Goal: Task Accomplishment & Management: Manage account settings

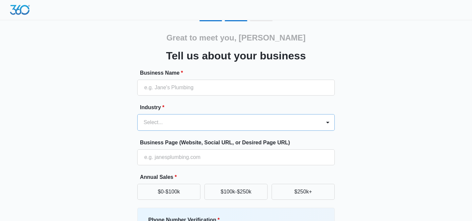
click at [281, 117] on div "Select..." at bounding box center [229, 123] width 183 height 16
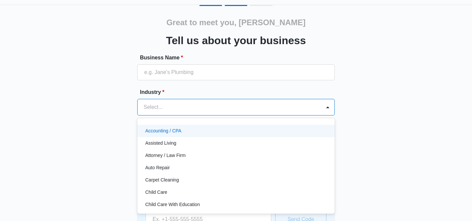
scroll to position [17, 0]
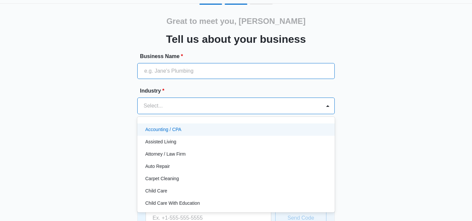
click at [191, 72] on input "Business Name *" at bounding box center [235, 71] width 197 height 16
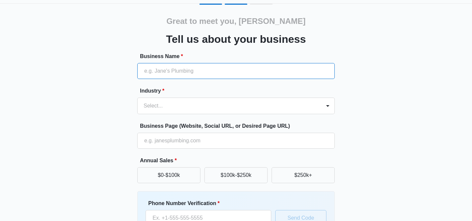
type input "REMAX Paradise"
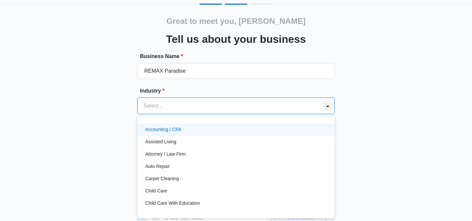
click at [328, 105] on div at bounding box center [327, 106] width 11 height 11
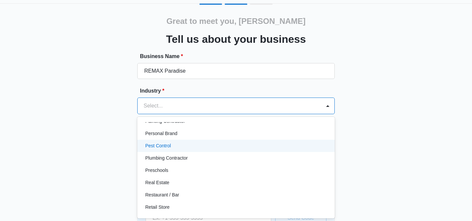
scroll to position [415, 0]
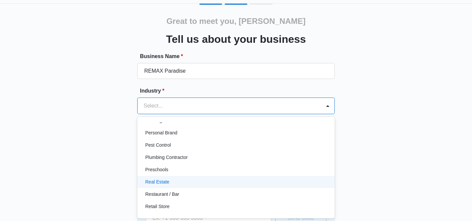
click at [205, 185] on div "Real Estate" at bounding box center [235, 182] width 180 height 7
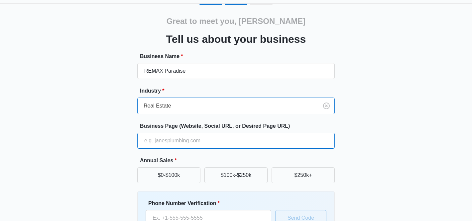
click at [206, 140] on input "Business Page (Website, Social URL, or Desired Page URL)" at bounding box center [235, 141] width 197 height 16
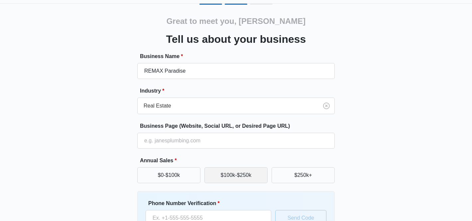
click at [224, 173] on button "$100k-$250k" at bounding box center [235, 175] width 63 height 16
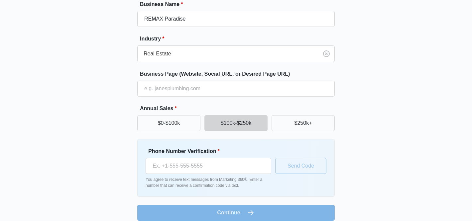
scroll to position [65, 0]
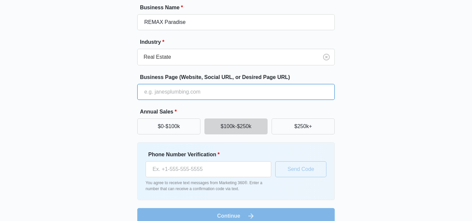
click at [220, 89] on input "Business Page (Website, Social URL, or Desired Page URL)" at bounding box center [235, 92] width 197 height 16
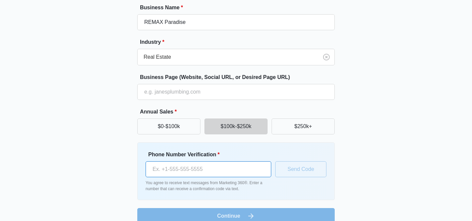
click at [218, 165] on input "Phone Number Verification *" at bounding box center [209, 170] width 126 height 16
type input "(334) 315-9292"
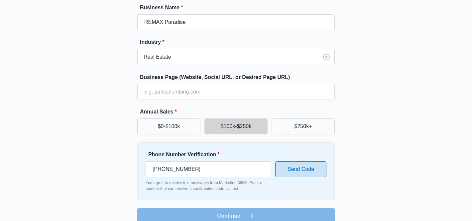
click at [294, 174] on button "Send Code" at bounding box center [300, 170] width 51 height 16
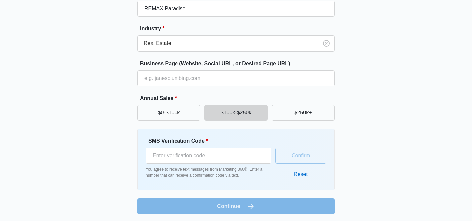
scroll to position [80, 0]
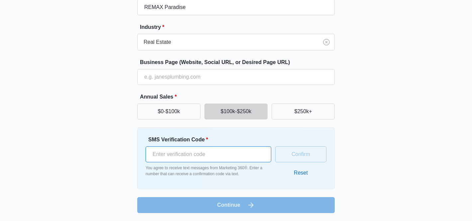
click at [211, 156] on input "SMS Verification Code *" at bounding box center [209, 155] width 126 height 16
type input "423333"
click at [236, 206] on form "Business Name * REMAX Paradise Industry * Real Estate Business Page (Website, S…" at bounding box center [235, 101] width 197 height 225
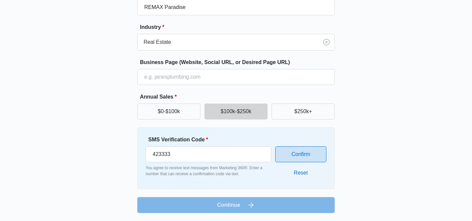
click at [285, 157] on button "Confirm" at bounding box center [300, 155] width 51 height 16
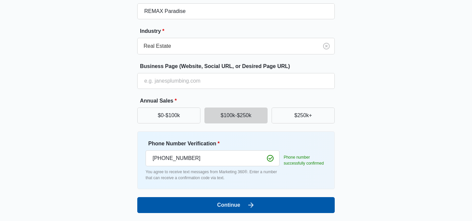
click at [237, 205] on button "Continue" at bounding box center [235, 205] width 197 height 16
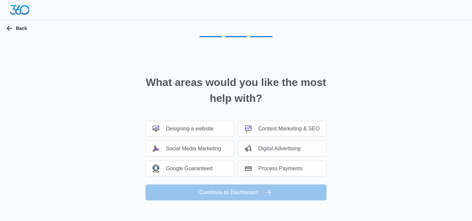
scroll to position [0, 0]
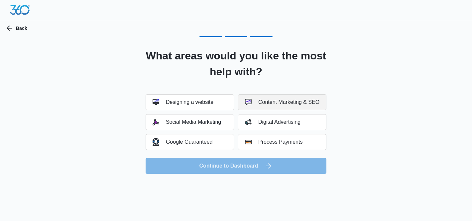
click at [281, 105] on div "Content Marketing & SEO" at bounding box center [282, 102] width 74 height 7
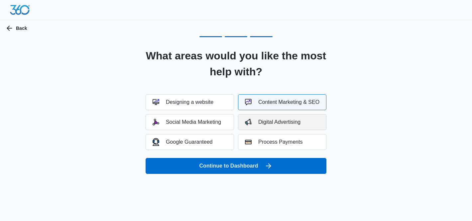
click at [283, 122] on div "Digital Advertising" at bounding box center [272, 122] width 55 height 7
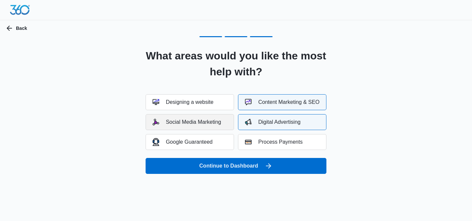
click at [217, 125] on div "Social Media Marketing" at bounding box center [187, 122] width 68 height 7
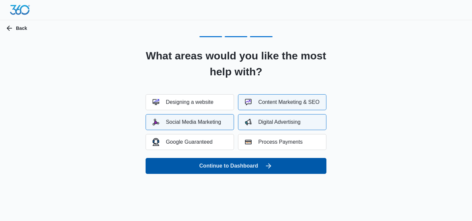
click at [228, 167] on button "Continue to Dashboard" at bounding box center [236, 166] width 181 height 16
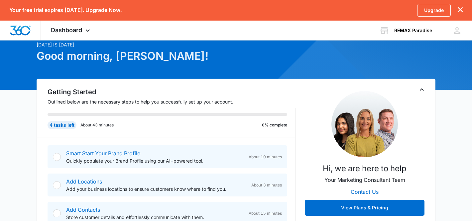
scroll to position [51, 0]
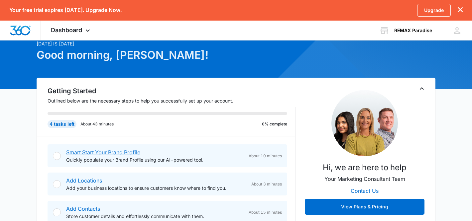
click at [133, 154] on link "Smart Start Your Brand Profile" at bounding box center [103, 152] width 74 height 7
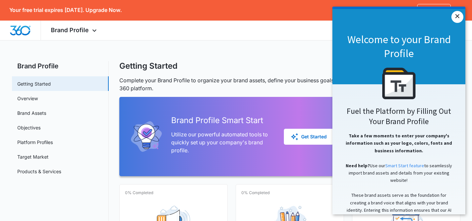
click at [457, 18] on link "×" at bounding box center [457, 17] width 12 height 12
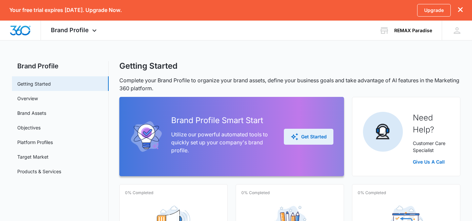
click at [304, 139] on div "Get Started" at bounding box center [308, 137] width 36 height 8
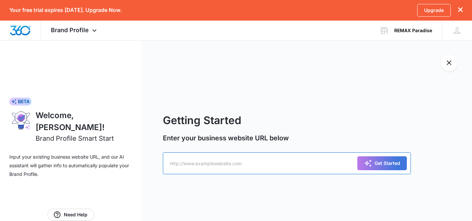
click at [271, 167] on input "text" at bounding box center [287, 164] width 248 height 22
type input "[URL][DOMAIN_NAME]"
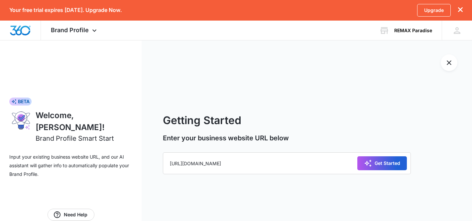
click at [380, 166] on div "Get Started" at bounding box center [382, 164] width 36 height 8
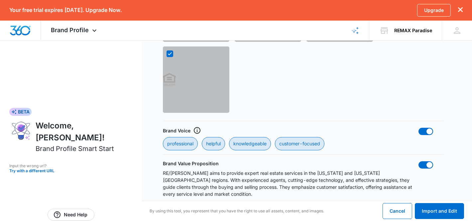
scroll to position [622, 0]
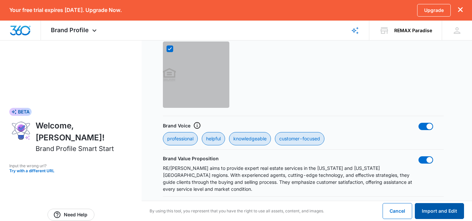
click at [445, 209] on button "Import and Edit" at bounding box center [439, 211] width 49 height 16
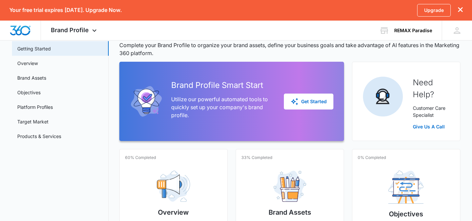
scroll to position [119, 0]
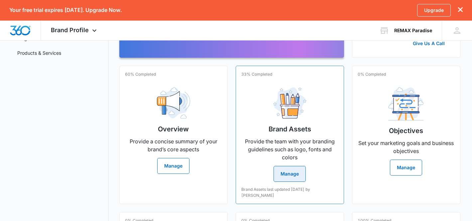
click at [285, 171] on button "Manage" at bounding box center [290, 174] width 32 height 16
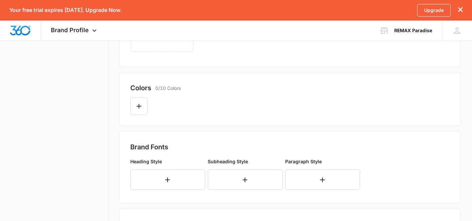
scroll to position [235, 0]
click at [141, 108] on icon "Edit Color" at bounding box center [139, 105] width 8 height 8
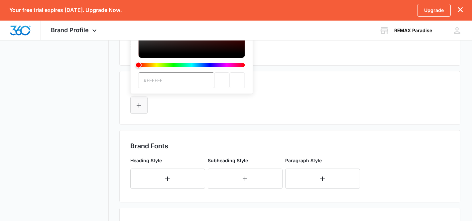
scroll to position [0, 0]
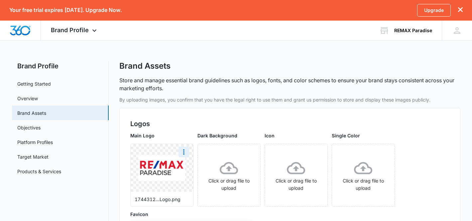
click at [184, 165] on img at bounding box center [161, 168] width 47 height 26
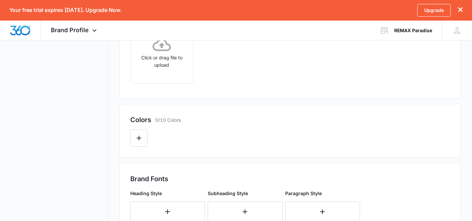
scroll to position [223, 0]
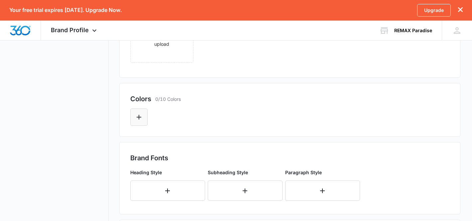
click at [140, 118] on icon "Edit Color" at bounding box center [139, 117] width 8 height 8
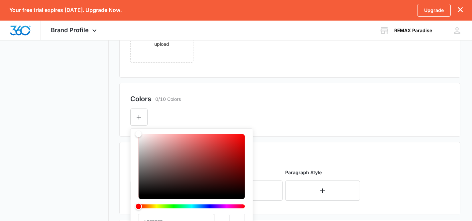
click at [139, 208] on div "Hue" at bounding box center [138, 206] width 7 height 7
click at [230, 140] on div "Color" at bounding box center [192, 164] width 106 height 61
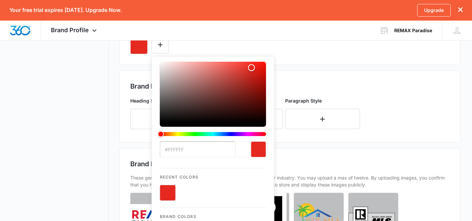
scroll to position [302, 0]
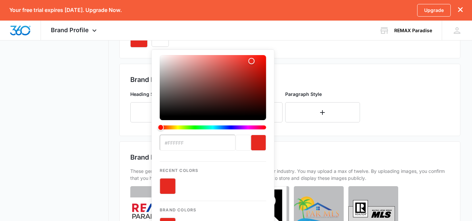
click at [257, 143] on div "current color selection" at bounding box center [258, 143] width 15 height 16
click at [352, 77] on h2 "Brand Fonts" at bounding box center [289, 80] width 319 height 10
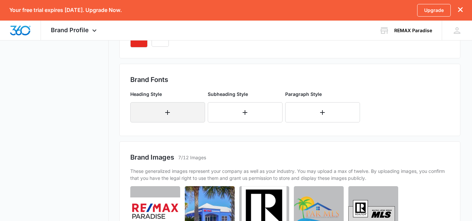
click at [172, 121] on button "button" at bounding box center [167, 112] width 75 height 20
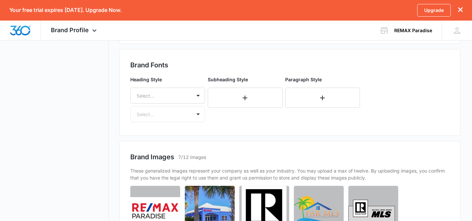
scroll to position [315, 0]
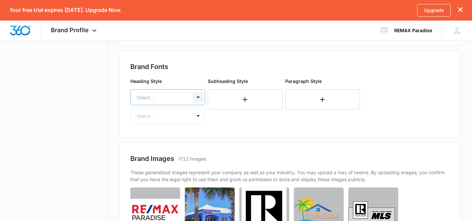
click at [196, 96] on div at bounding box center [198, 97] width 11 height 11
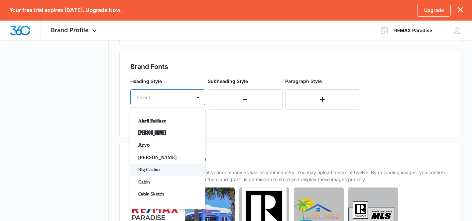
click at [180, 171] on p "Big Caslon" at bounding box center [166, 169] width 57 height 7
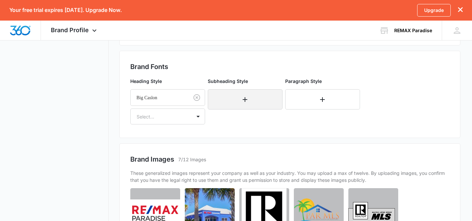
click at [244, 97] on icon "button" at bounding box center [245, 100] width 8 height 8
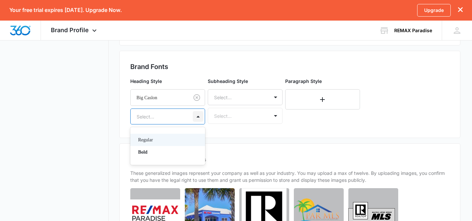
click at [199, 117] on div at bounding box center [198, 116] width 11 height 11
click at [184, 143] on p "Regular" at bounding box center [166, 140] width 57 height 7
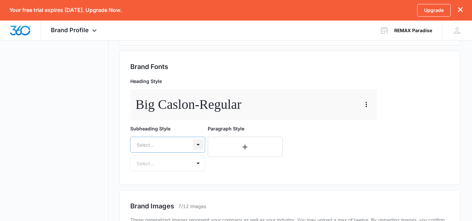
scroll to position [354, 0]
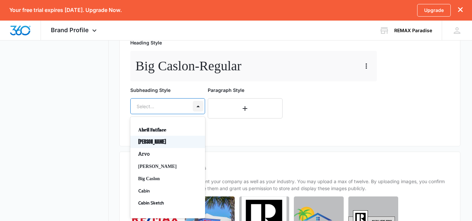
click at [197, 114] on div "[PERSON_NAME], 2 of 50. 50 results available. Use Up and Down to choose options…" at bounding box center [167, 106] width 75 height 16
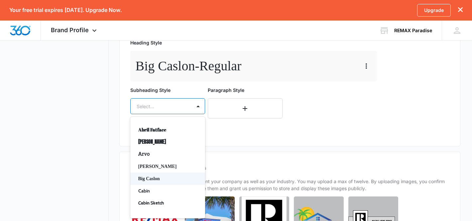
click at [174, 175] on div "Big Caslon" at bounding box center [167, 179] width 75 height 12
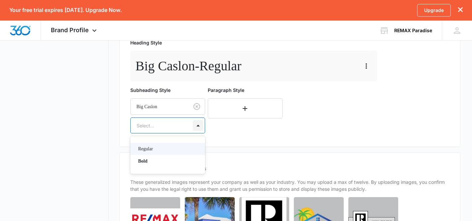
click at [197, 126] on div at bounding box center [198, 125] width 11 height 11
click at [179, 148] on p "Regular" at bounding box center [166, 149] width 57 height 7
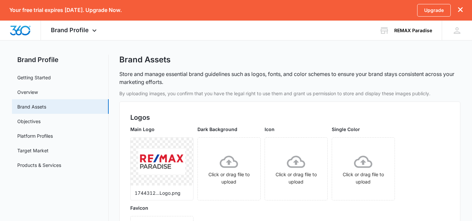
scroll to position [0, 0]
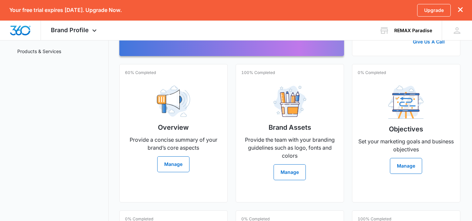
scroll to position [123, 0]
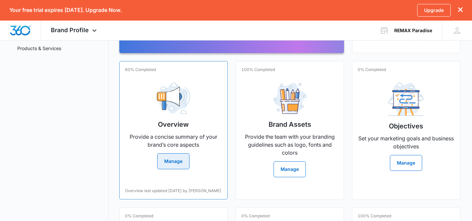
click at [166, 163] on button "Manage" at bounding box center [173, 162] width 32 height 16
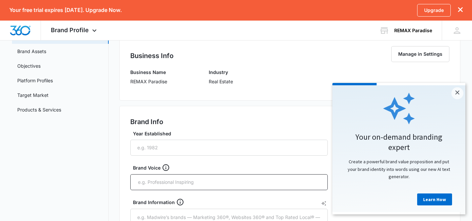
scroll to position [62, 0]
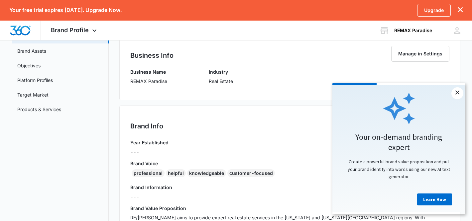
click at [459, 95] on link "×" at bounding box center [457, 93] width 12 height 12
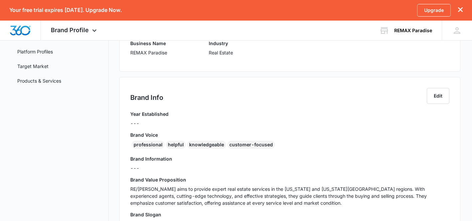
scroll to position [91, 0]
click at [436, 94] on button "Edit" at bounding box center [438, 95] width 23 height 16
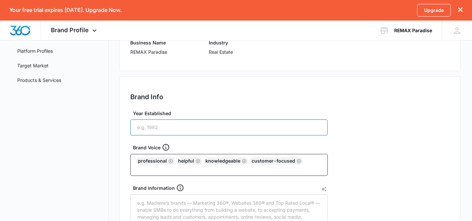
click at [235, 130] on input "Year Established" at bounding box center [228, 128] width 197 height 16
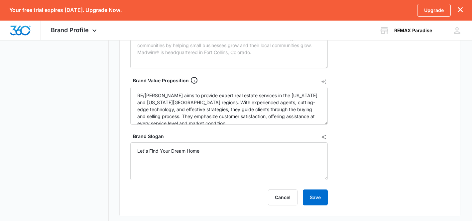
scroll to position [289, 0]
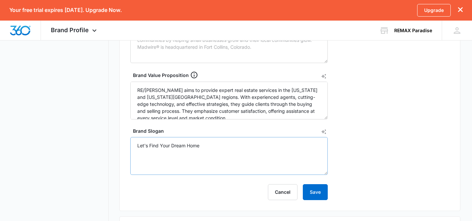
type input "2002"
click at [216, 143] on textarea "Let's Find Your Dream Home" at bounding box center [228, 156] width 197 height 38
type textarea "L"
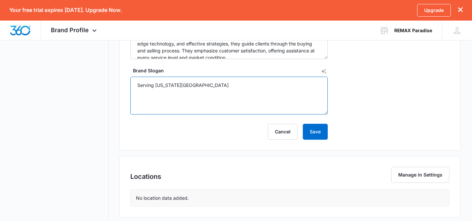
scroll to position [371, 0]
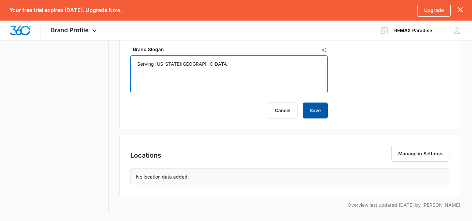
type textarea "Serving [US_STATE][GEOGRAPHIC_DATA]"
click at [313, 117] on button "Save" at bounding box center [315, 111] width 25 height 16
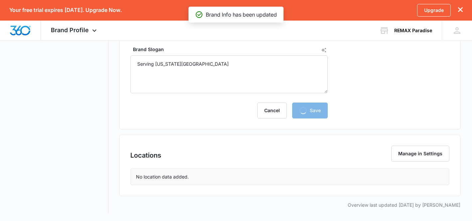
scroll to position [204, 0]
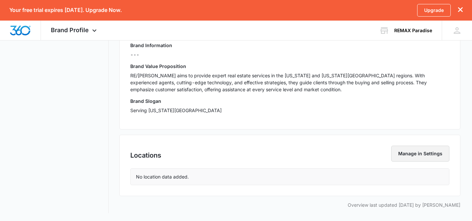
click at [429, 156] on button "Manage in Settings" at bounding box center [420, 154] width 58 height 16
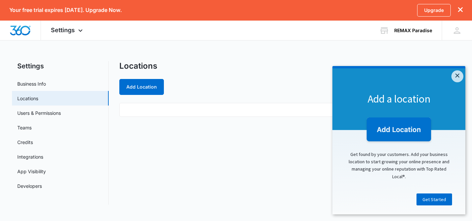
click at [172, 110] on ul at bounding box center [289, 110] width 341 height 14
click at [460, 75] on link "×" at bounding box center [457, 76] width 12 height 12
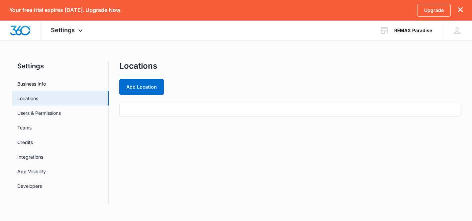
click at [172, 112] on ul at bounding box center [289, 110] width 341 height 14
click at [161, 106] on ul at bounding box center [289, 110] width 341 height 14
click at [141, 88] on button "Add Location" at bounding box center [141, 87] width 45 height 16
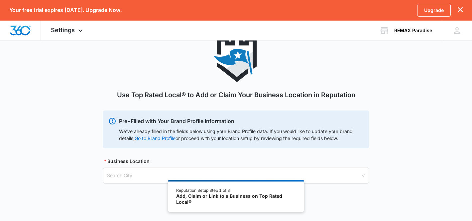
scroll to position [56, 0]
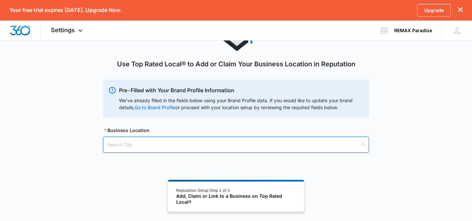
click at [136, 144] on input "search" at bounding box center [233, 144] width 253 height 15
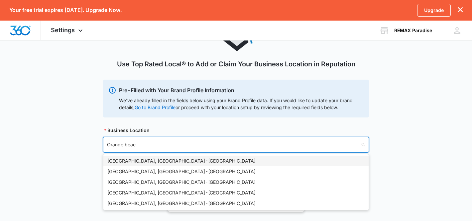
type input "[GEOGRAPHIC_DATA]"
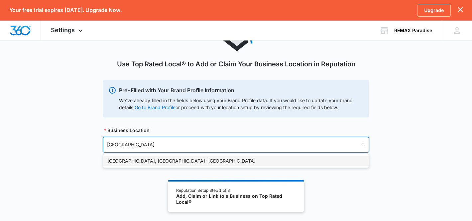
click at [142, 164] on div "[GEOGRAPHIC_DATA], [GEOGRAPHIC_DATA] - [GEOGRAPHIC_DATA]" at bounding box center [235, 161] width 257 height 7
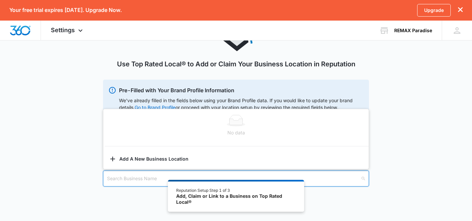
click at [136, 180] on input "search" at bounding box center [233, 178] width 253 height 15
type input "RE/MAX Paradise"
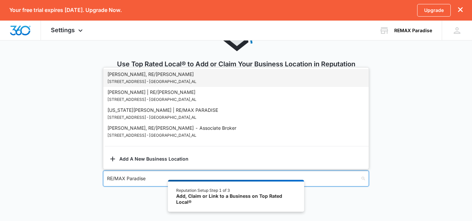
click at [155, 73] on div "[PERSON_NAME], RE/MAX Paradise [STREET_ADDRESS]" at bounding box center [151, 78] width 89 height 15
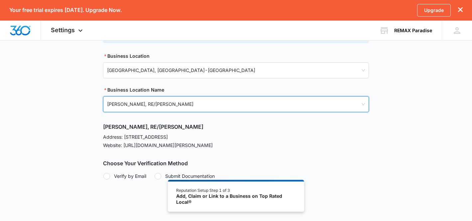
scroll to position [142, 0]
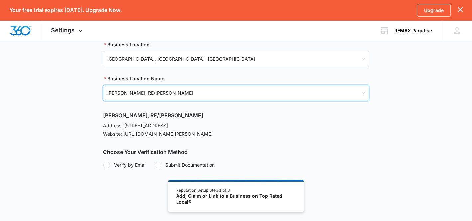
click at [107, 165] on div at bounding box center [106, 165] width 7 height 7
click at [103, 165] on input "Verify by Email" at bounding box center [103, 165] width 0 height 0
radio input "true"
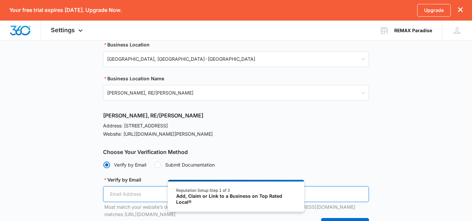
click at [130, 193] on input "Verify by Email" at bounding box center [236, 194] width 266 height 16
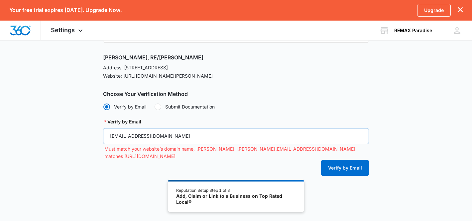
scroll to position [201, 0]
drag, startPoint x: 169, startPoint y: 134, endPoint x: 83, endPoint y: 131, distance: 85.8
click at [83, 131] on div "Use Top Rated Local® to Add or Claim Your Business Location in Reputation Pre-F…" at bounding box center [236, 27] width 472 height 334
type input "c"
drag, startPoint x: 190, startPoint y: 135, endPoint x: 97, endPoint y: 132, distance: 93.1
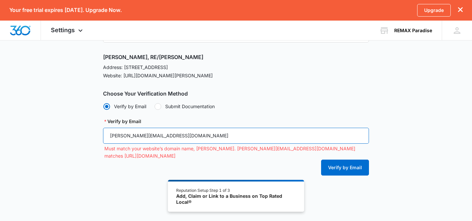
click at [97, 132] on div "Use Top Rated Local® to Add or Claim Your Business Location in Reputation Pre-F…" at bounding box center [236, 27] width 472 height 334
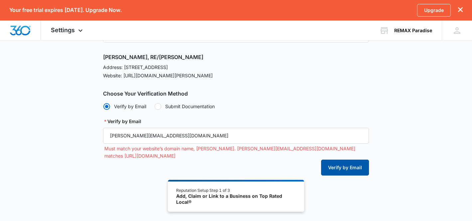
click at [346, 162] on button "Verify by Email" at bounding box center [345, 168] width 48 height 16
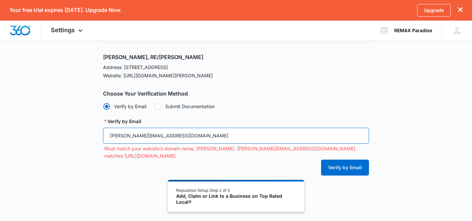
drag, startPoint x: 191, startPoint y: 135, endPoint x: 86, endPoint y: 137, distance: 104.7
click at [86, 137] on div "Use Top Rated Local® to Add or Claim Your Business Location in Reputation Pre-F…" at bounding box center [236, 27] width 472 height 334
type input "[PERSON_NAME][EMAIL_ADDRESS][PERSON_NAME][DOMAIN_NAME]"
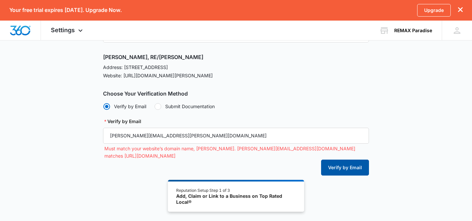
click at [342, 162] on button "Verify by Email" at bounding box center [345, 168] width 48 height 16
click at [161, 105] on div at bounding box center [158, 106] width 7 height 7
click at [155, 106] on input "Submit Documentation" at bounding box center [154, 106] width 0 height 0
radio input "false"
radio input "true"
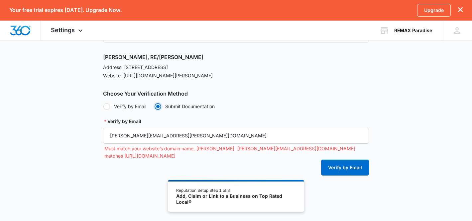
scroll to position [195, 0]
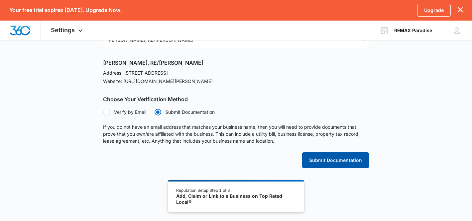
click at [333, 161] on button "Submit Documentation" at bounding box center [335, 161] width 67 height 16
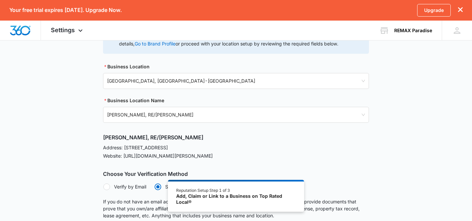
scroll to position [0, 0]
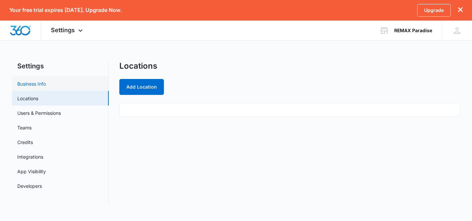
click at [46, 81] on link "Business Info" at bounding box center [31, 83] width 29 height 7
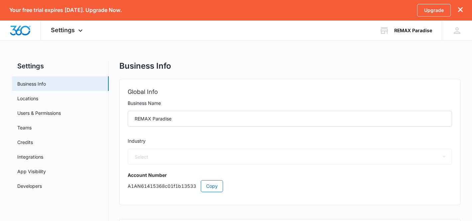
select select "35"
select select "US"
select select "America/[GEOGRAPHIC_DATA]"
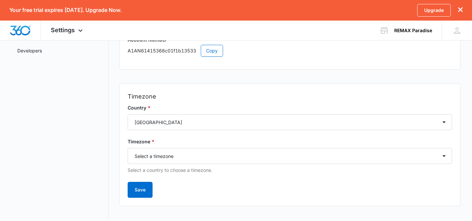
scroll to position [143, 0]
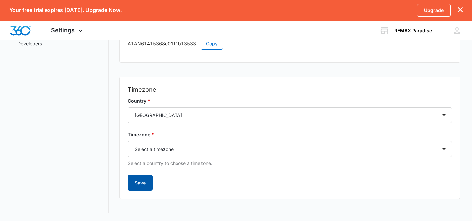
click at [152, 180] on button "Save" at bounding box center [140, 183] width 25 height 16
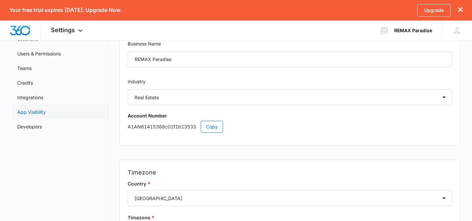
scroll to position [31, 0]
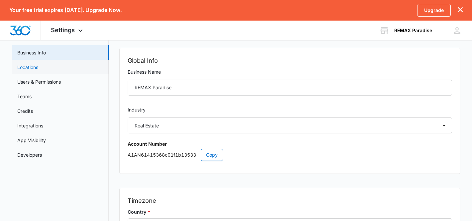
click at [26, 69] on link "Locations" at bounding box center [27, 67] width 21 height 7
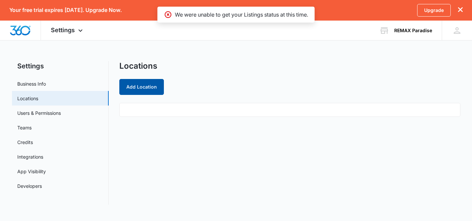
click at [147, 85] on button "Add Location" at bounding box center [141, 87] width 45 height 16
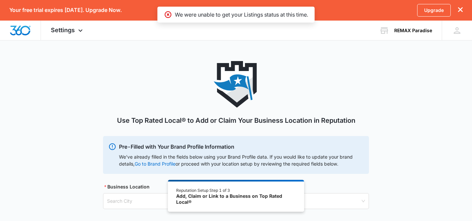
scroll to position [56, 0]
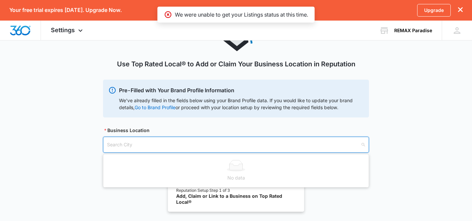
click at [164, 142] on input "search" at bounding box center [233, 144] width 253 height 15
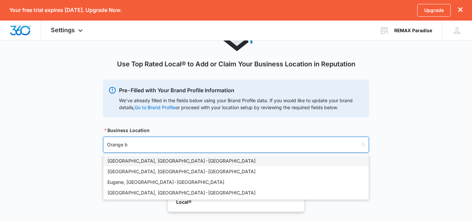
type input "Orange be"
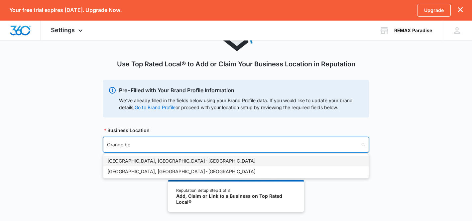
click at [169, 161] on div "[GEOGRAPHIC_DATA], [GEOGRAPHIC_DATA] - [GEOGRAPHIC_DATA]" at bounding box center [235, 161] width 257 height 7
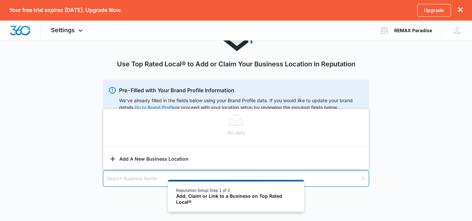
click at [144, 179] on input "search" at bounding box center [233, 178] width 253 height 15
type input "RE/MAX Paradise"
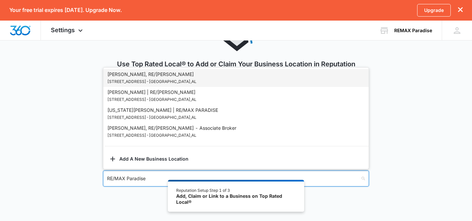
click at [152, 77] on div "[PERSON_NAME], RE/MAX Paradise [STREET_ADDRESS]" at bounding box center [151, 78] width 89 height 15
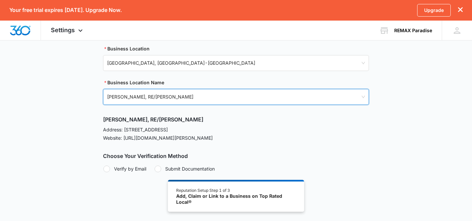
scroll to position [142, 0]
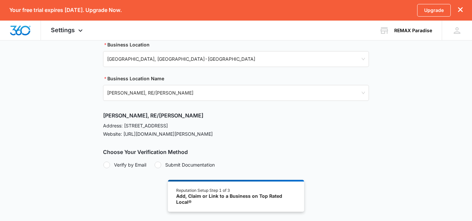
click at [109, 165] on div at bounding box center [106, 165] width 7 height 7
click at [103, 165] on input "Verify by Email" at bounding box center [103, 165] width 0 height 0
radio input "true"
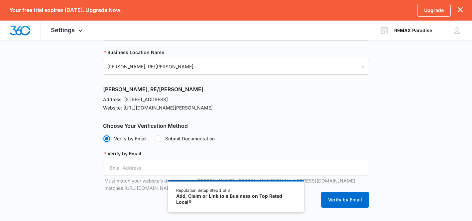
scroll to position [201, 0]
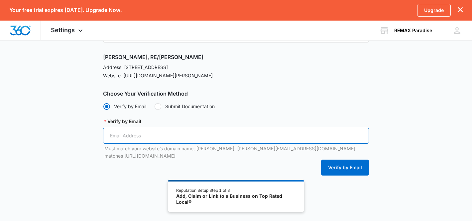
click at [121, 142] on input "Verify by Email" at bounding box center [236, 136] width 266 height 16
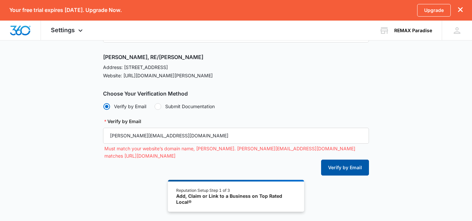
click at [349, 162] on button "Verify by Email" at bounding box center [345, 168] width 48 height 16
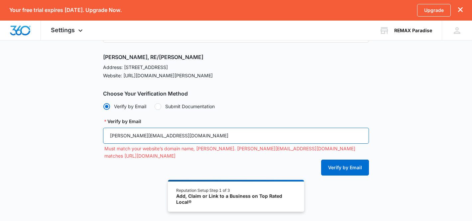
drag, startPoint x: 169, startPoint y: 135, endPoint x: 138, endPoint y: 132, distance: 32.0
click at [137, 132] on input "[PERSON_NAME][EMAIL_ADDRESS][DOMAIN_NAME]" at bounding box center [236, 136] width 266 height 16
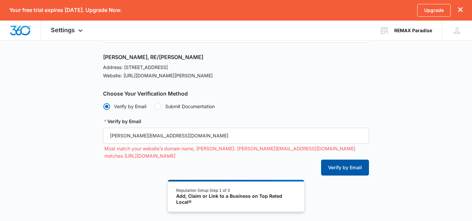
click at [351, 163] on button "Verify by Email" at bounding box center [345, 168] width 48 height 16
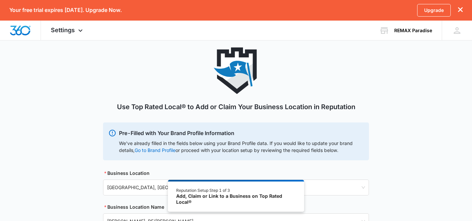
scroll to position [14, 0]
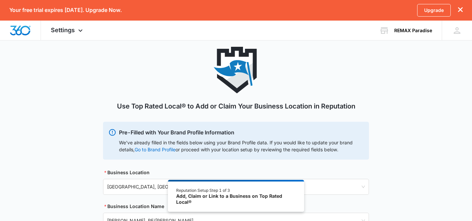
click at [284, 197] on div "Add, Claim or Link to a Business on Top Rated Local®" at bounding box center [236, 199] width 120 height 12
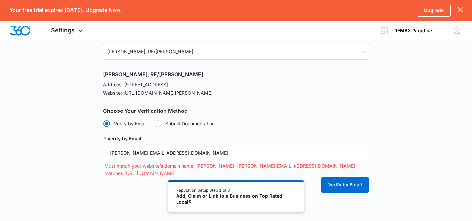
scroll to position [201, 0]
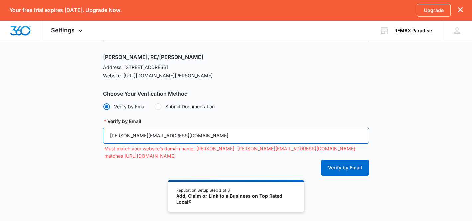
drag, startPoint x: 189, startPoint y: 136, endPoint x: 74, endPoint y: 137, distance: 115.0
click at [74, 137] on div "Use Top Rated Local® to Add or Claim Your Business Location in Reputation Pre-F…" at bounding box center [236, 27] width 472 height 334
type input "[PERSON_NAME][EMAIL_ADDRESS][PERSON_NAME][DOMAIN_NAME]"
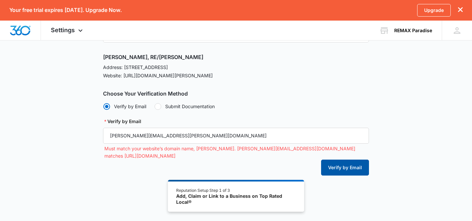
click at [340, 161] on button "Verify by Email" at bounding box center [345, 168] width 48 height 16
